Goal: Task Accomplishment & Management: Manage account settings

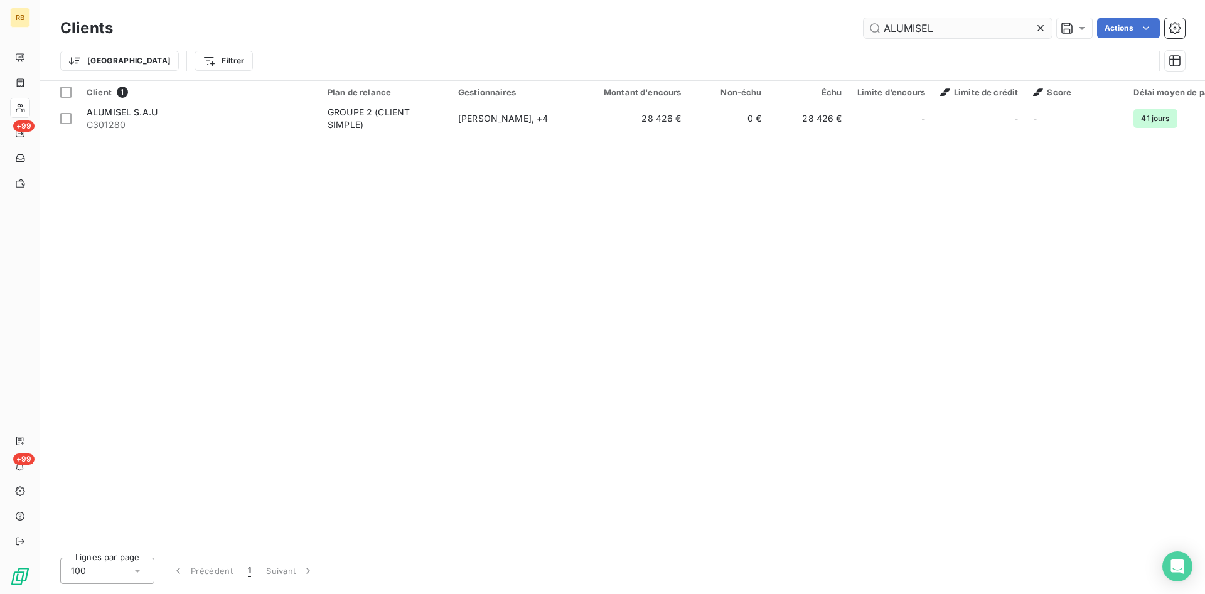
drag, startPoint x: 962, startPoint y: 33, endPoint x: 753, endPoint y: 14, distance: 210.4
click at [863, 18] on input "ALUMISEL" at bounding box center [957, 28] width 188 height 20
type input "promotregor"
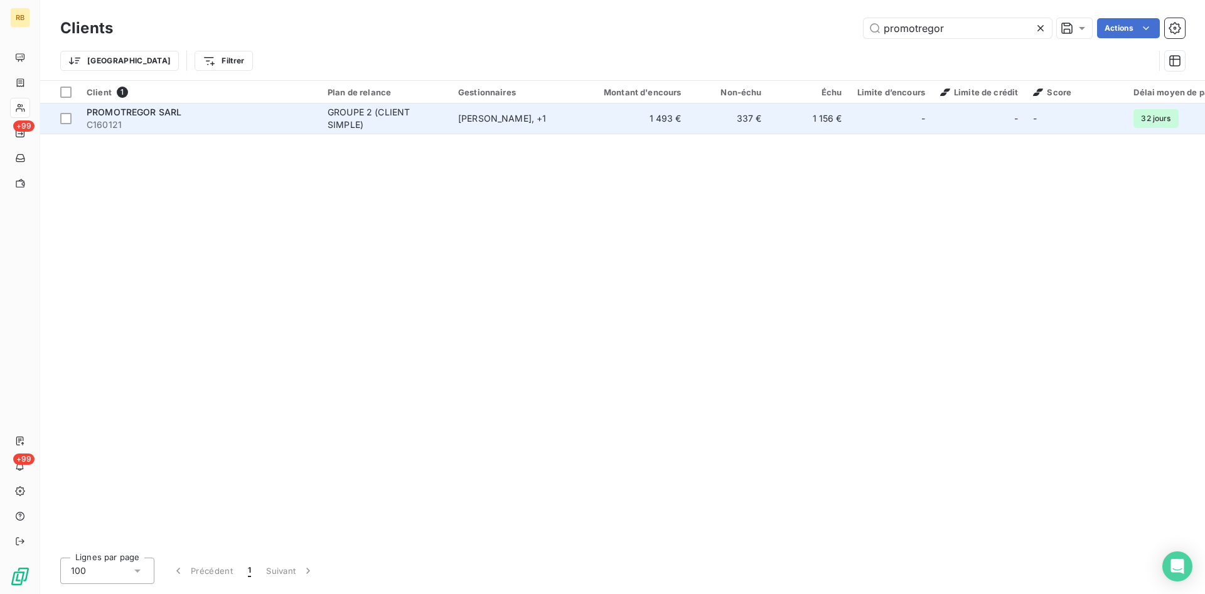
click at [717, 113] on td "337 €" at bounding box center [729, 119] width 80 height 30
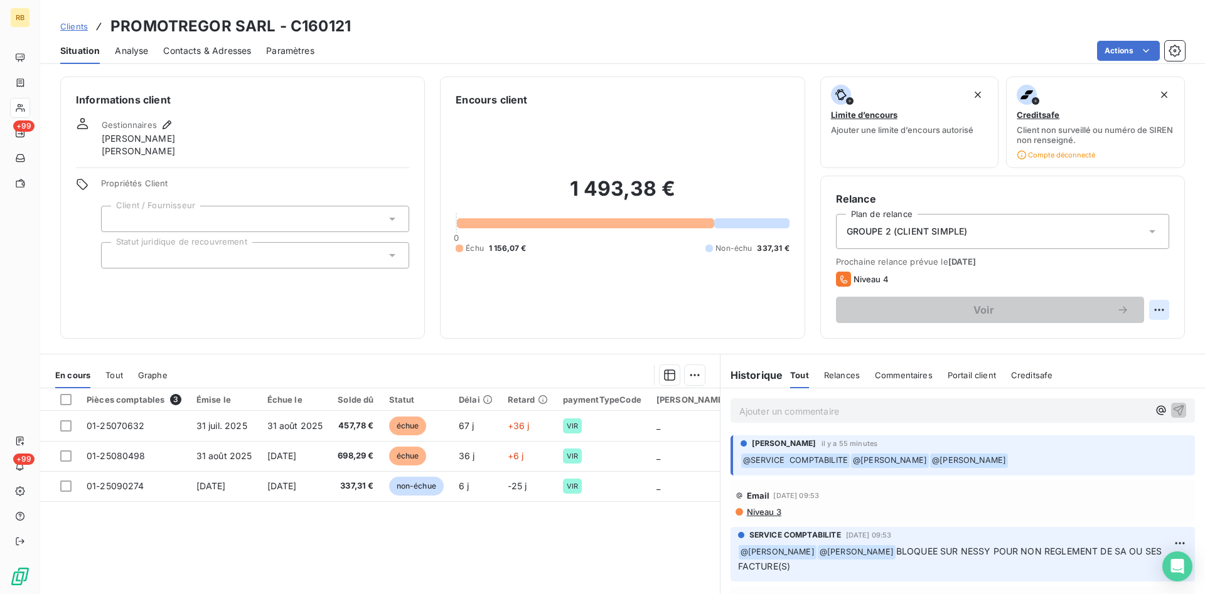
click at [1158, 311] on html "RB +99 +99 Clients PROMOTREGOR SARL - C160121 Situation Analyse Contacts & Adre…" at bounding box center [602, 297] width 1205 height 594
click at [1133, 338] on div "Replanifier cette action" at bounding box center [1107, 338] width 112 height 20
select select "9"
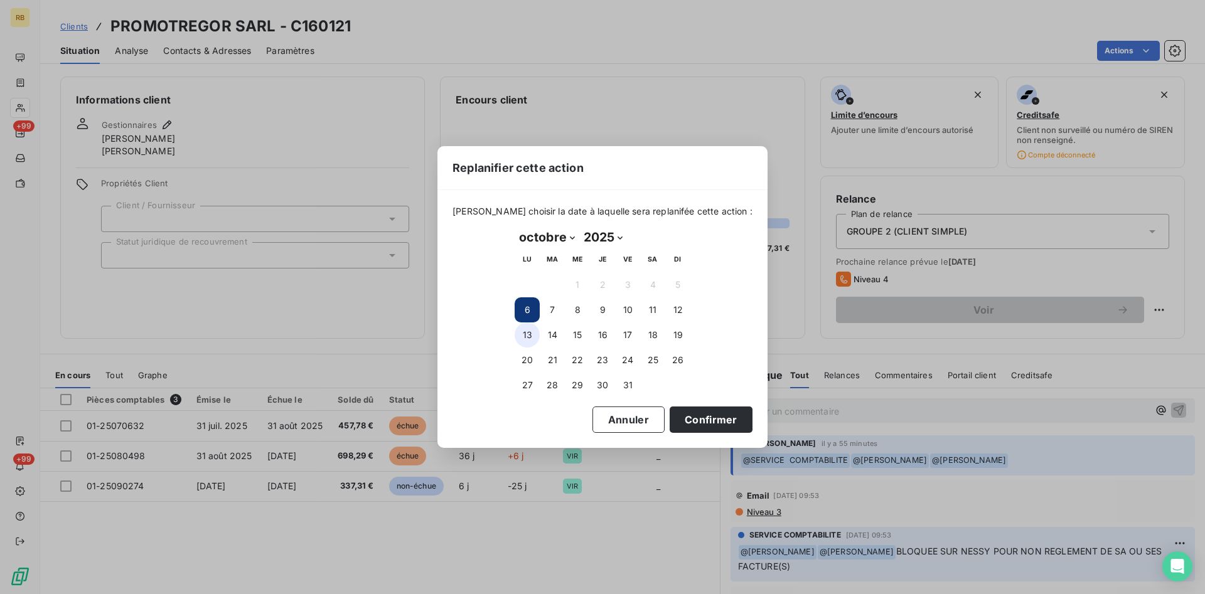
click at [526, 336] on button "13" at bounding box center [526, 334] width 25 height 25
click at [702, 423] on button "Confirmer" at bounding box center [710, 420] width 83 height 26
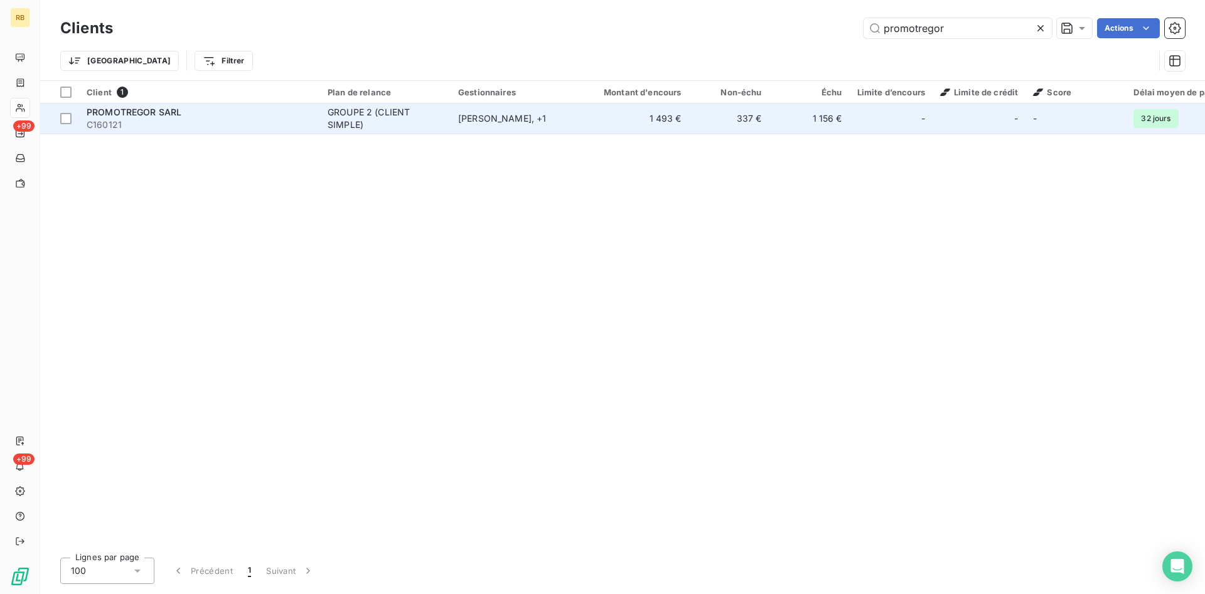
click at [578, 123] on td "[PERSON_NAME] , + 1" at bounding box center [515, 119] width 131 height 30
